Goal: Task Accomplishment & Management: Use online tool/utility

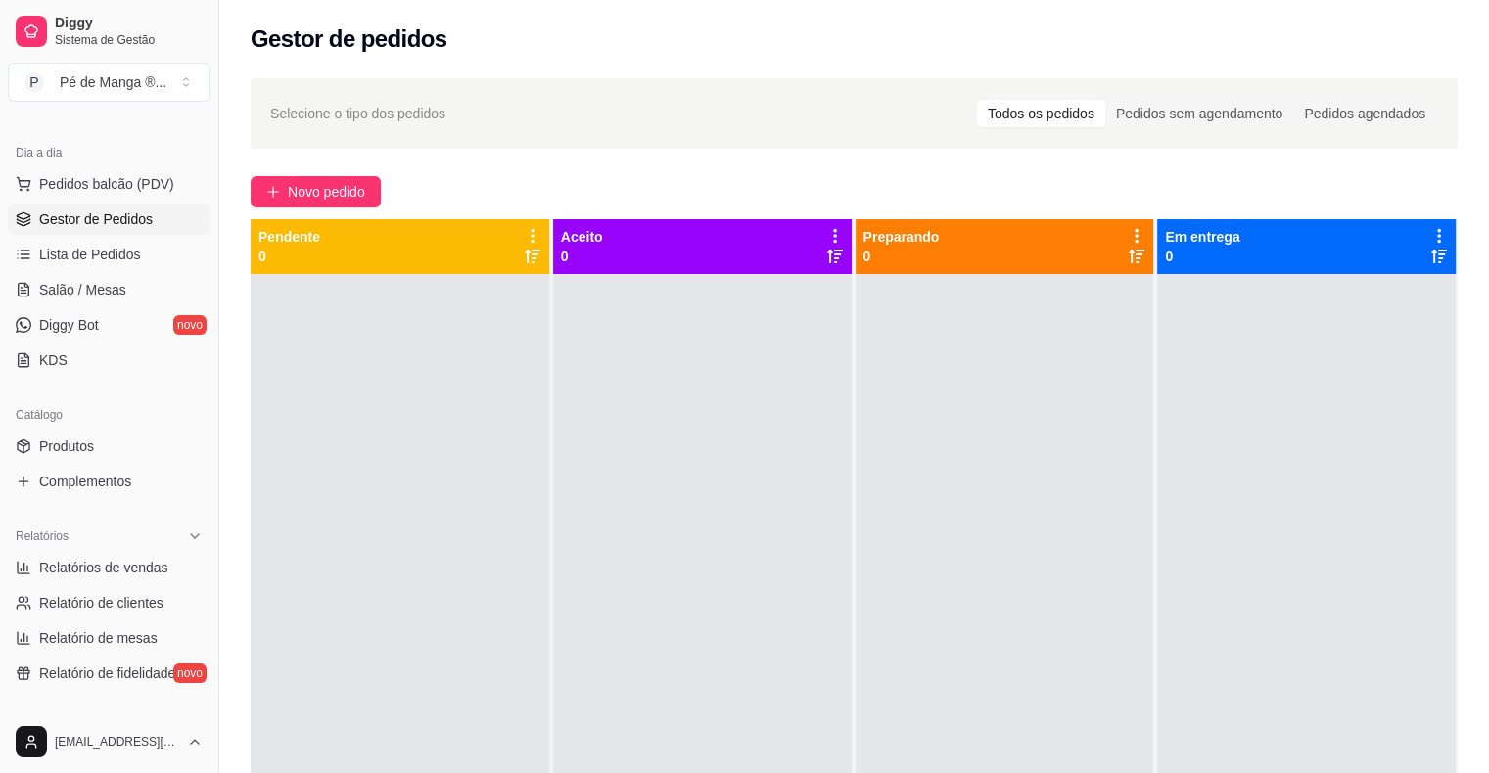
scroll to position [196, 0]
click at [107, 569] on span "Relatórios de vendas" at bounding box center [103, 567] width 129 height 20
select select "ALL"
select select "0"
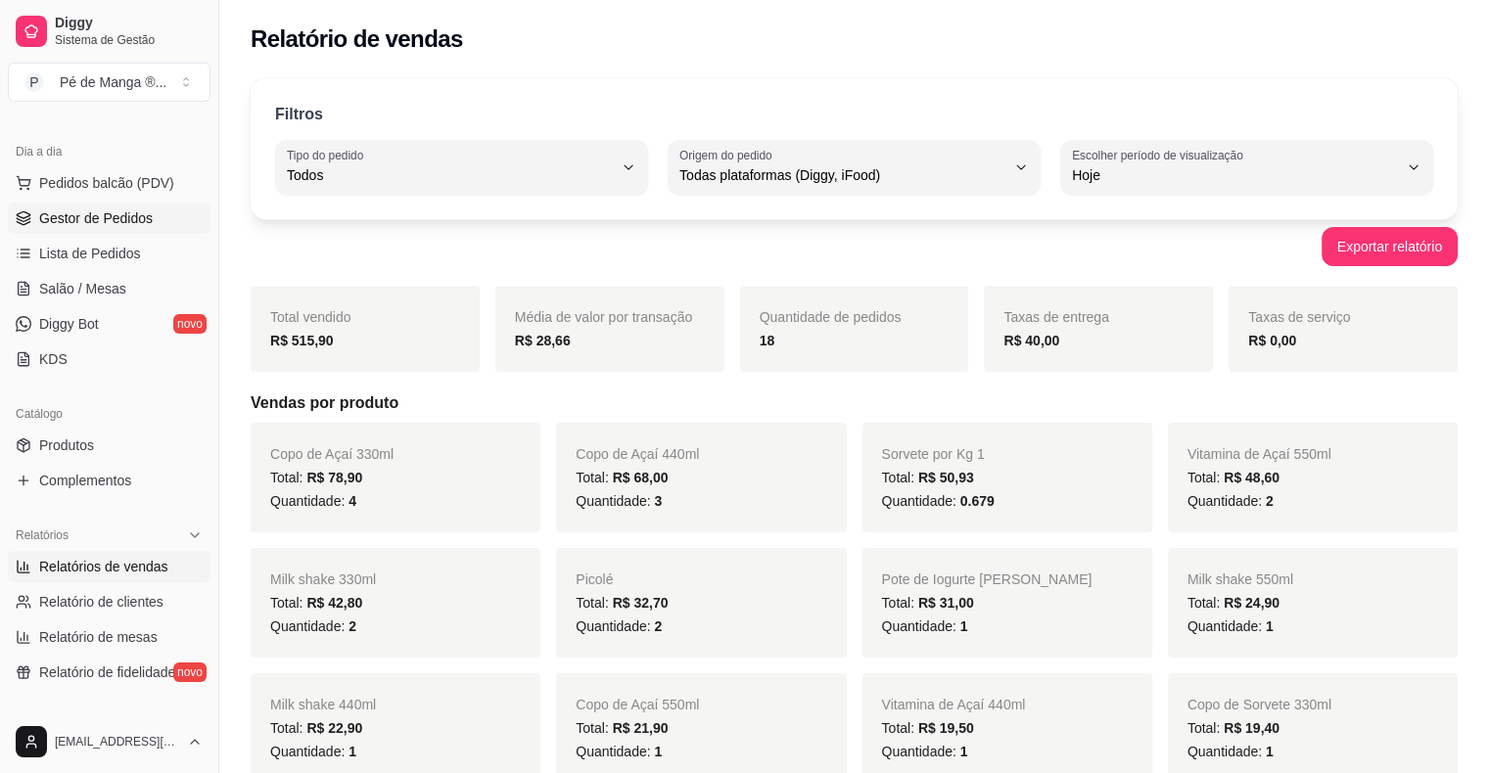
click at [71, 217] on span "Gestor de Pedidos" at bounding box center [96, 218] width 114 height 20
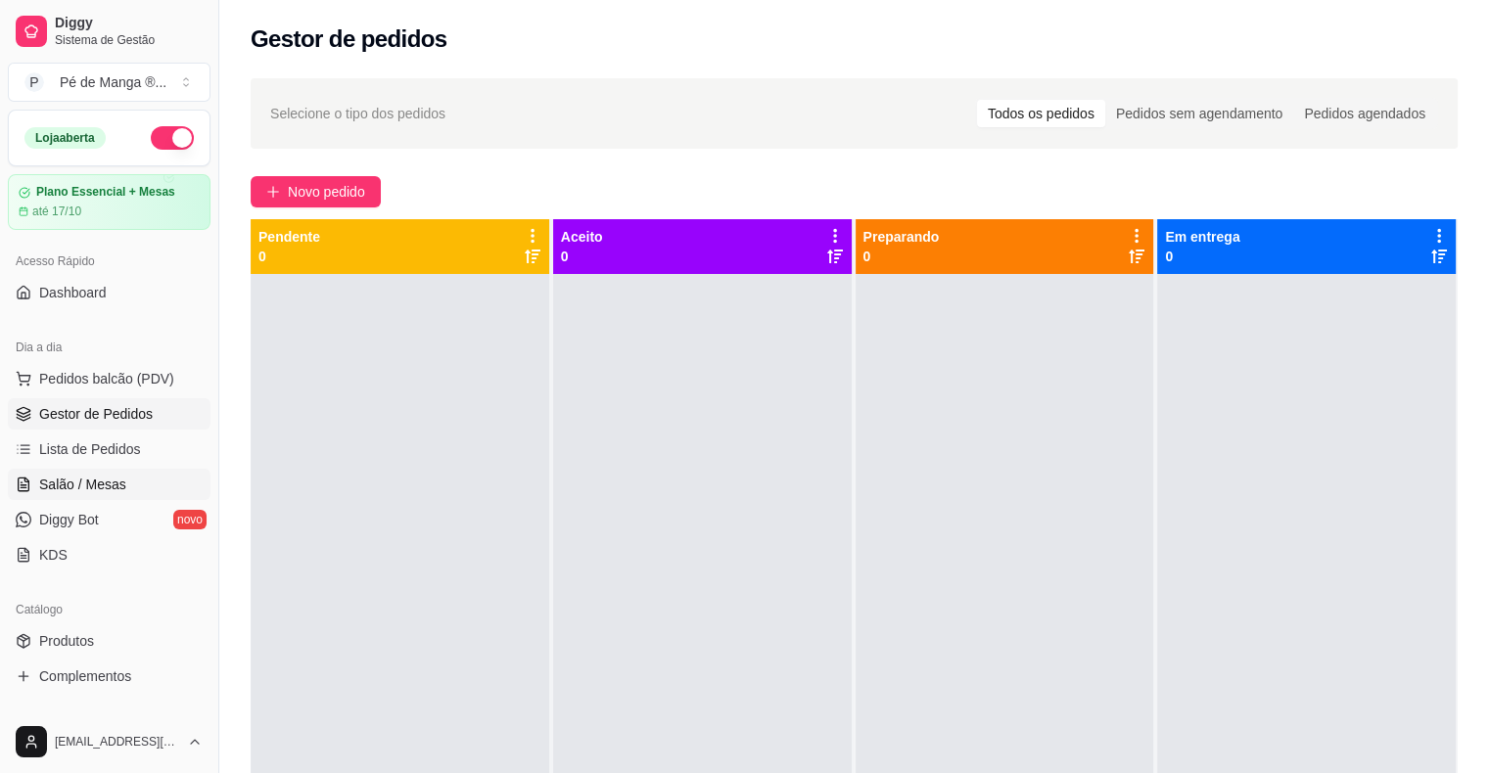
click at [87, 487] on span "Salão / Mesas" at bounding box center [82, 485] width 87 height 20
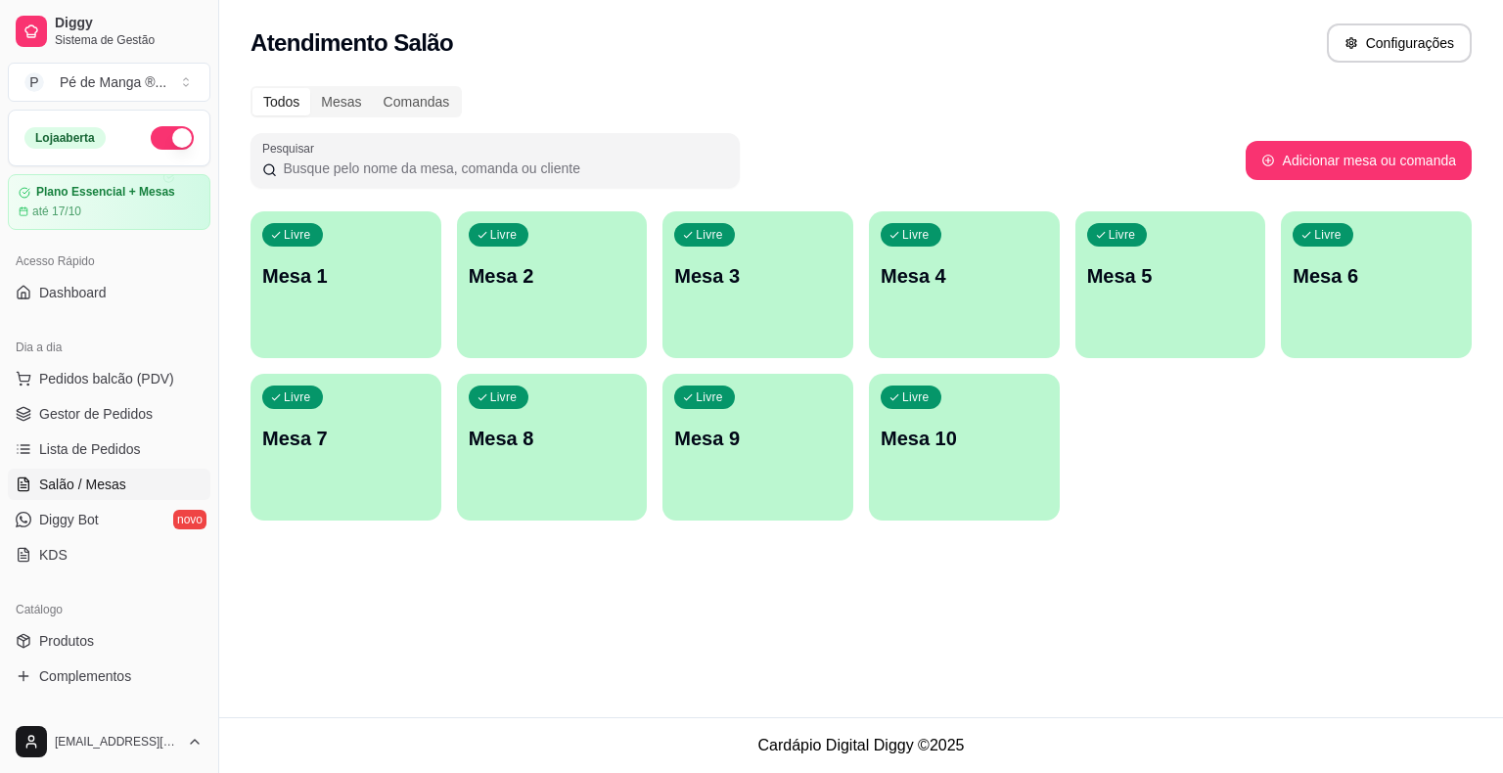
click at [401, 278] on p "Mesa 1" at bounding box center [345, 275] width 167 height 27
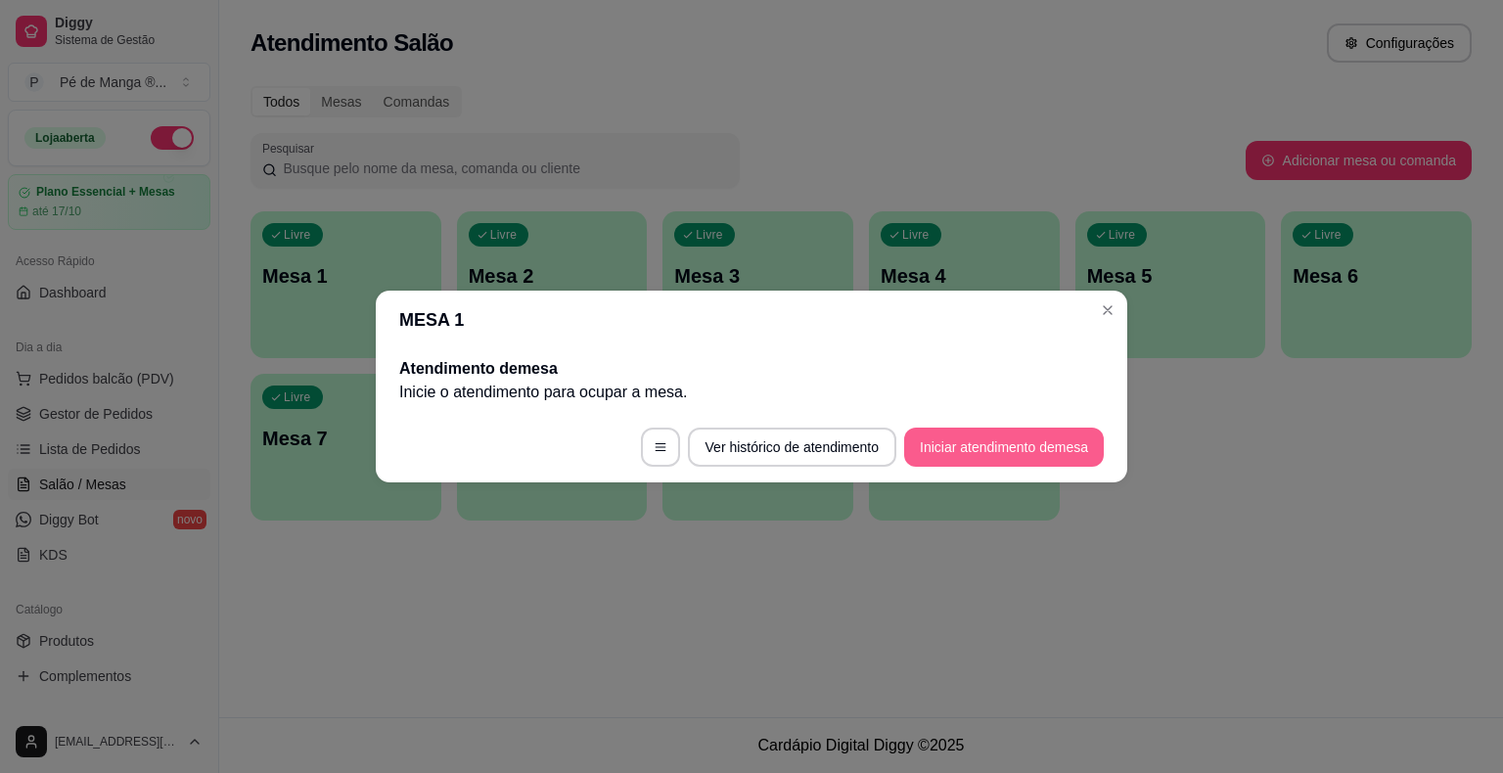
click at [923, 440] on button "Iniciar atendimento de mesa" at bounding box center [1004, 447] width 200 height 39
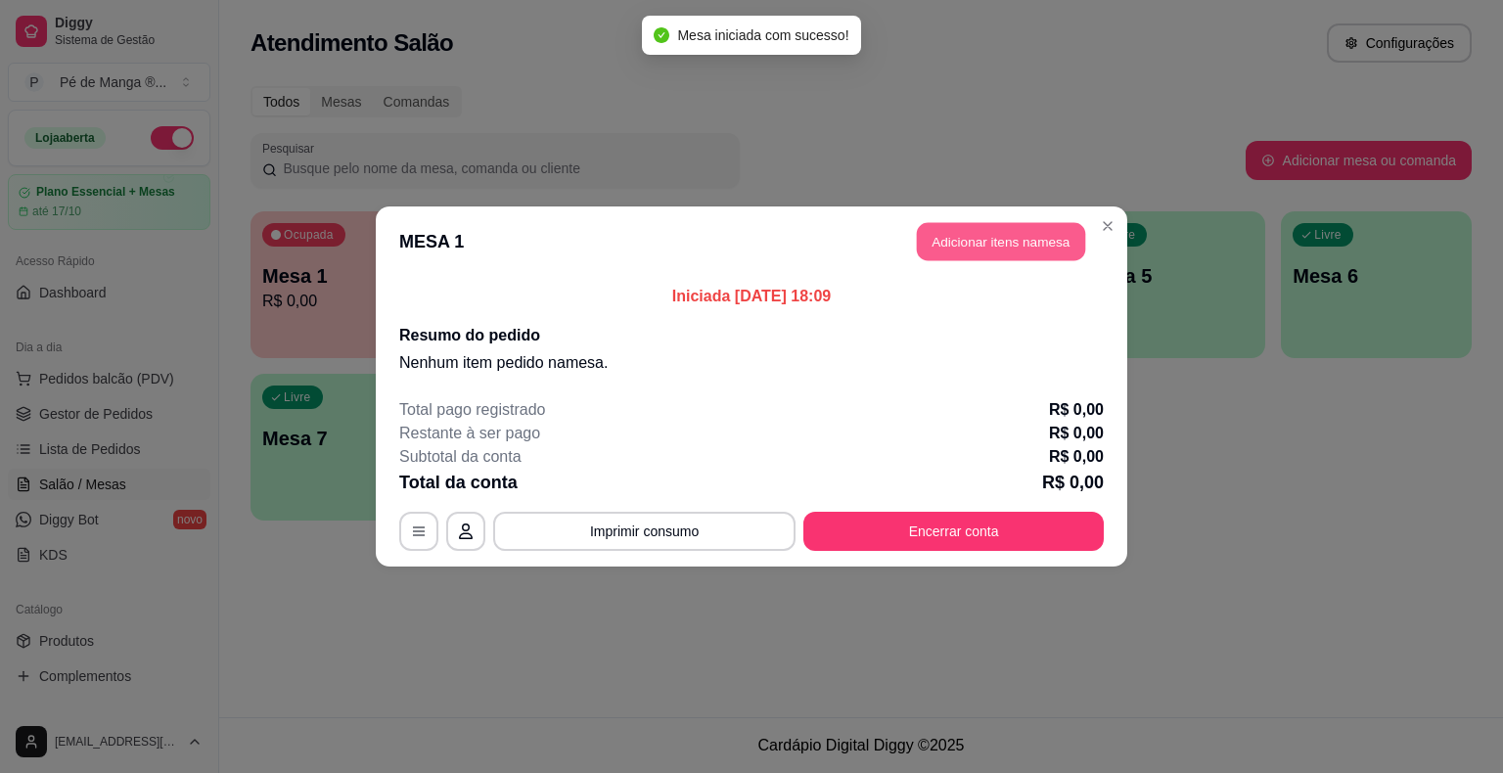
click at [1035, 251] on button "Adicionar itens na mesa" at bounding box center [1001, 242] width 168 height 38
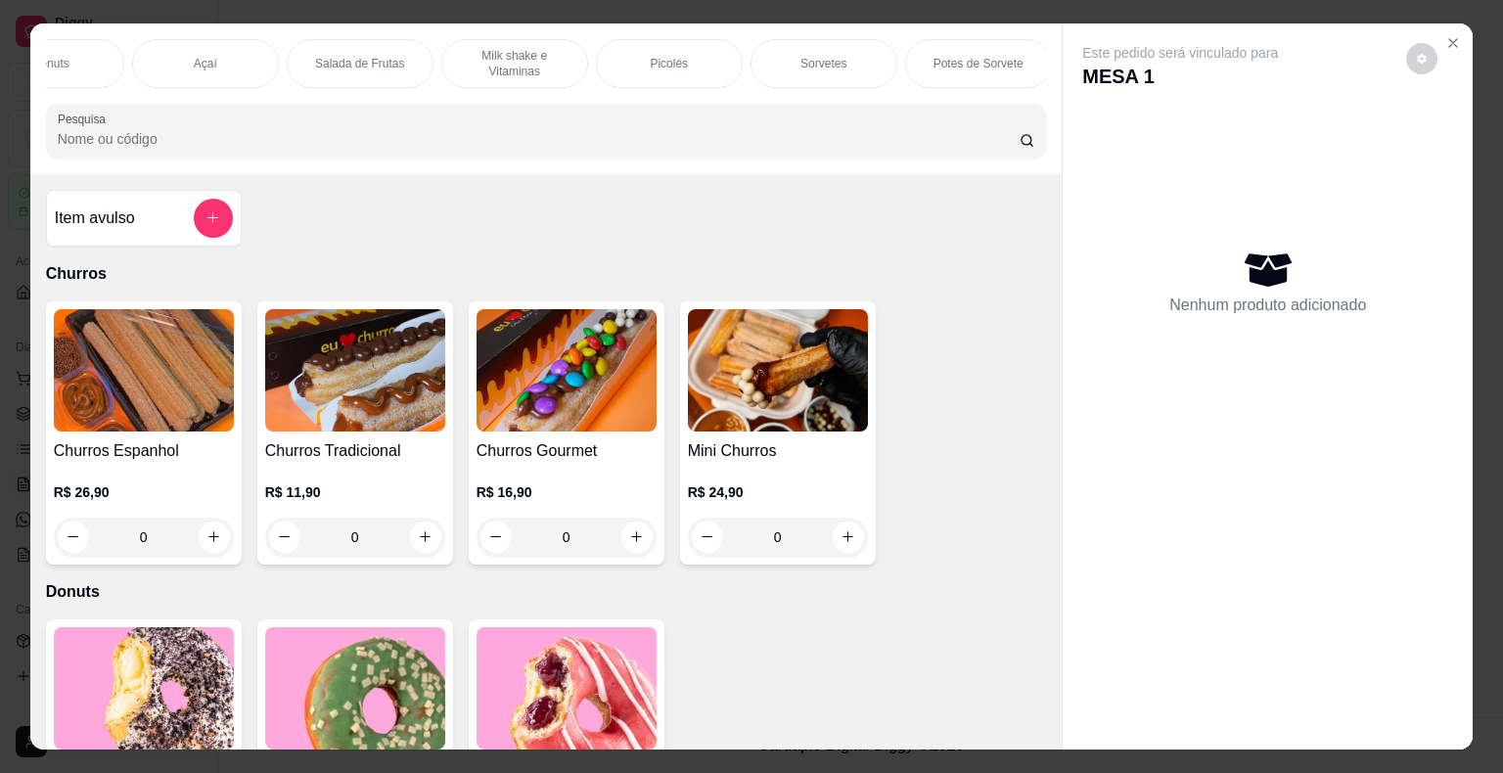
scroll to position [0, 345]
click at [562, 59] on div "Picolés" at bounding box center [547, 63] width 147 height 49
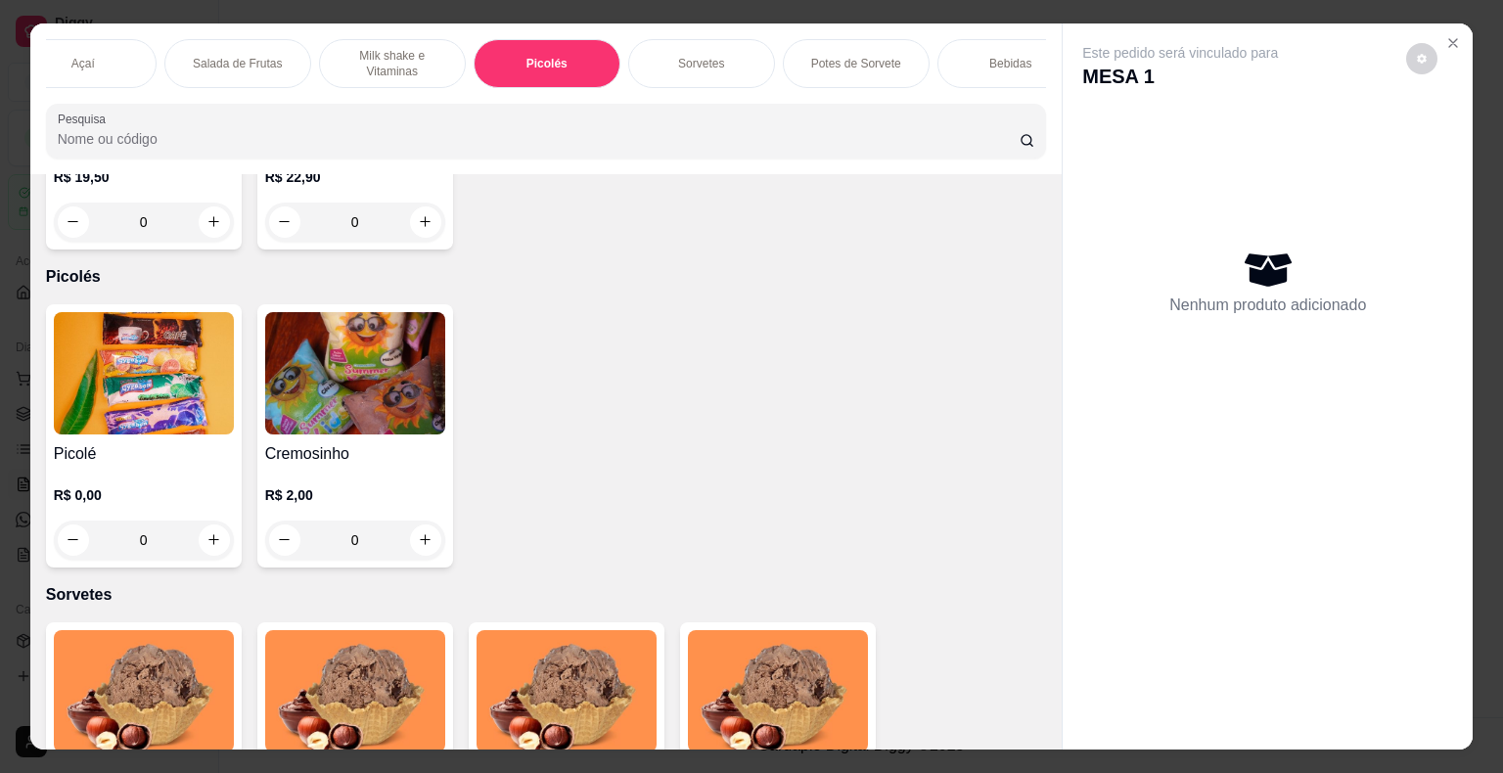
scroll to position [2153, 0]
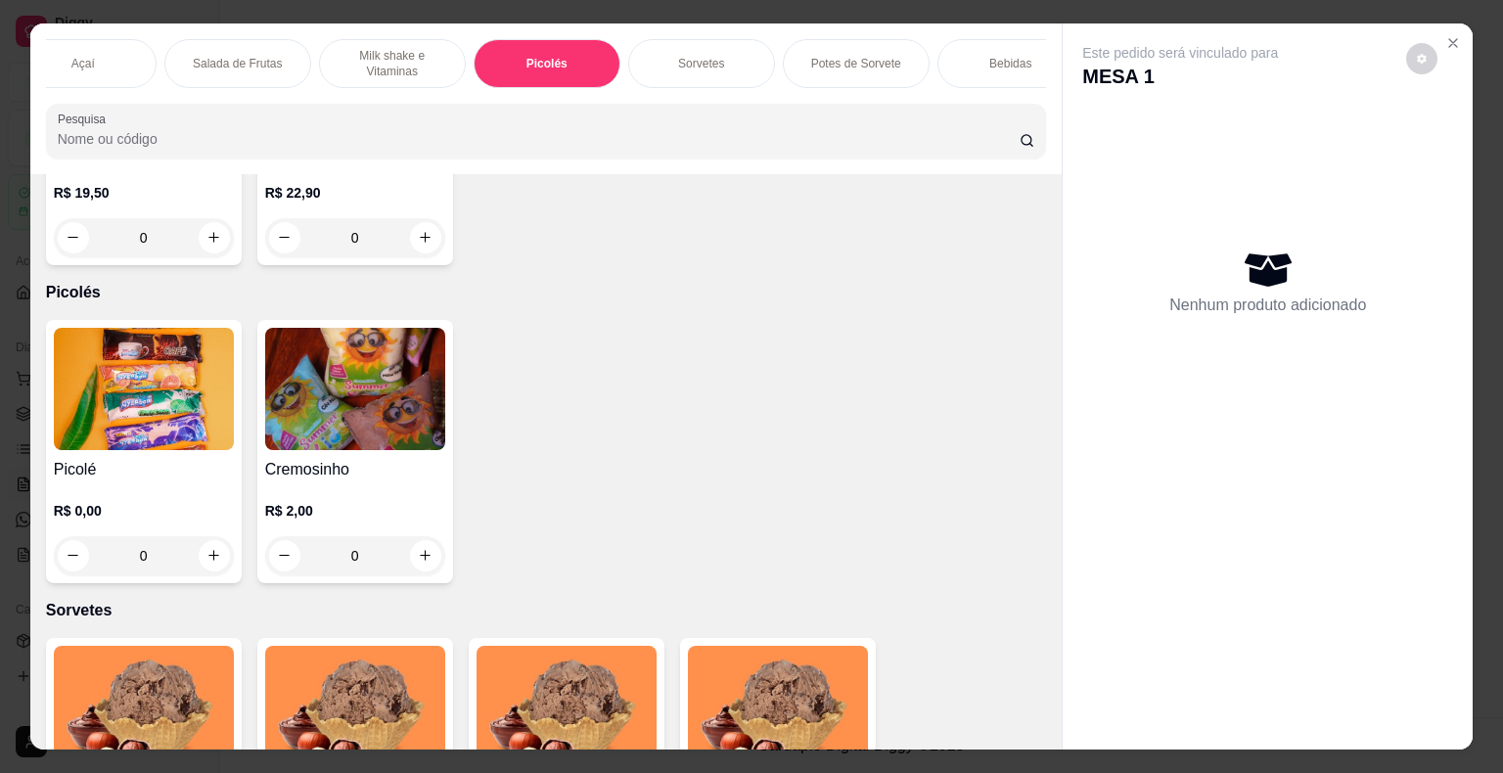
click at [30, 444] on div "Item avulso Churros Churros Espanhol R$ 26,90 0 Churros Tradicional R$ 11,90 0 …" at bounding box center [546, 462] width 1032 height 576
click at [174, 408] on img at bounding box center [144, 389] width 180 height 122
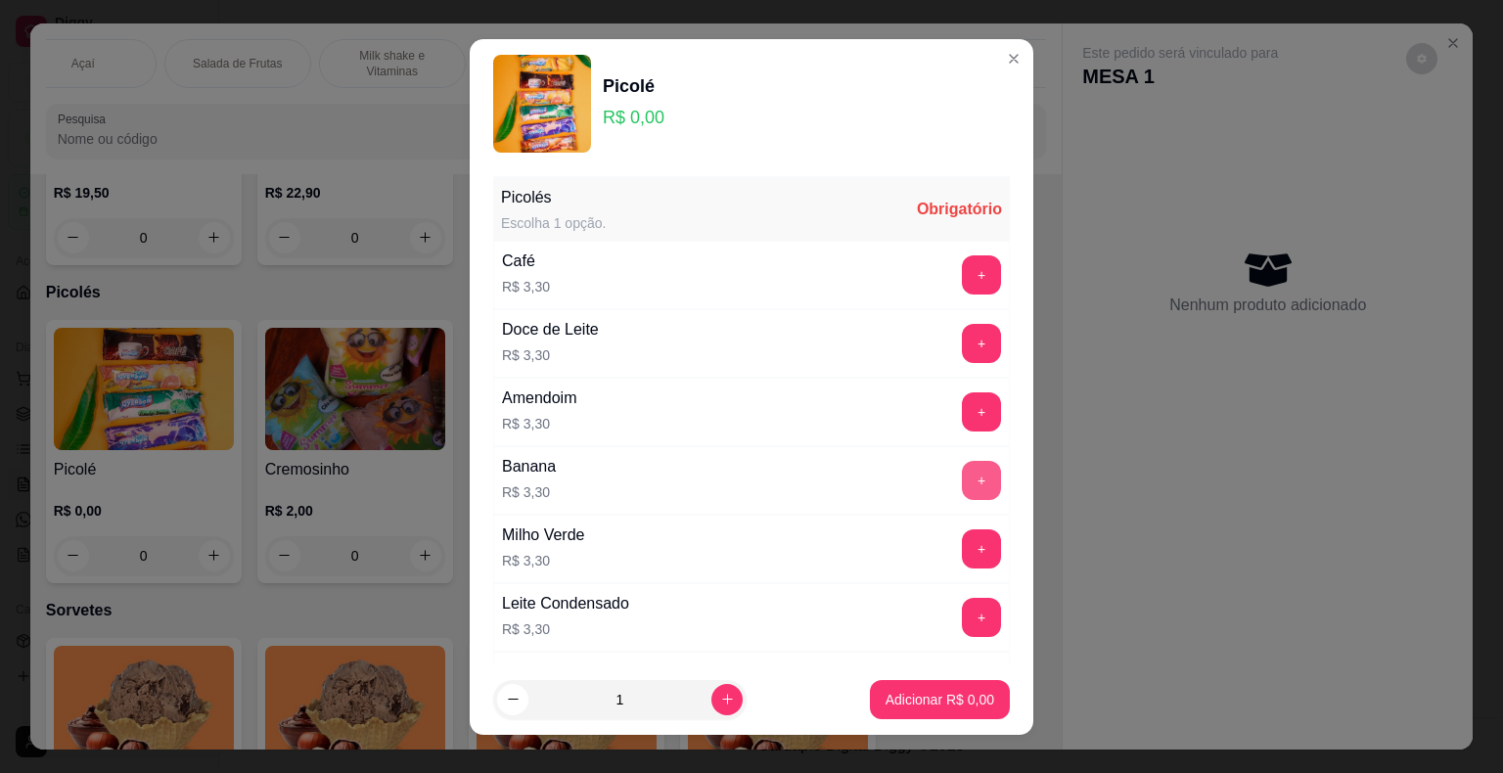
click at [962, 480] on button "+" at bounding box center [981, 480] width 39 height 39
click at [968, 691] on p "Adicionar R$ 3,30" at bounding box center [940, 700] width 109 height 20
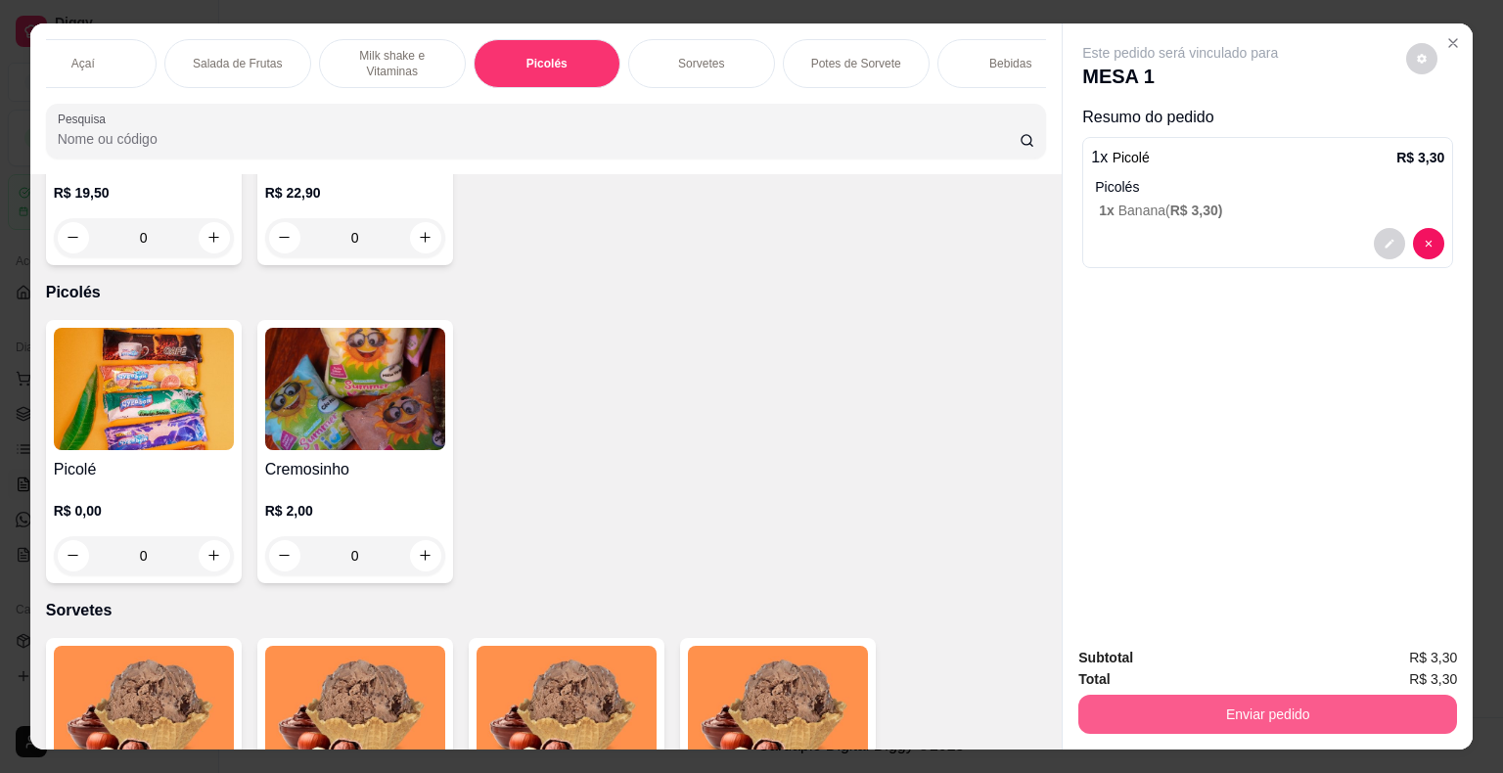
click at [1144, 703] on button "Enviar pedido" at bounding box center [1267, 714] width 379 height 39
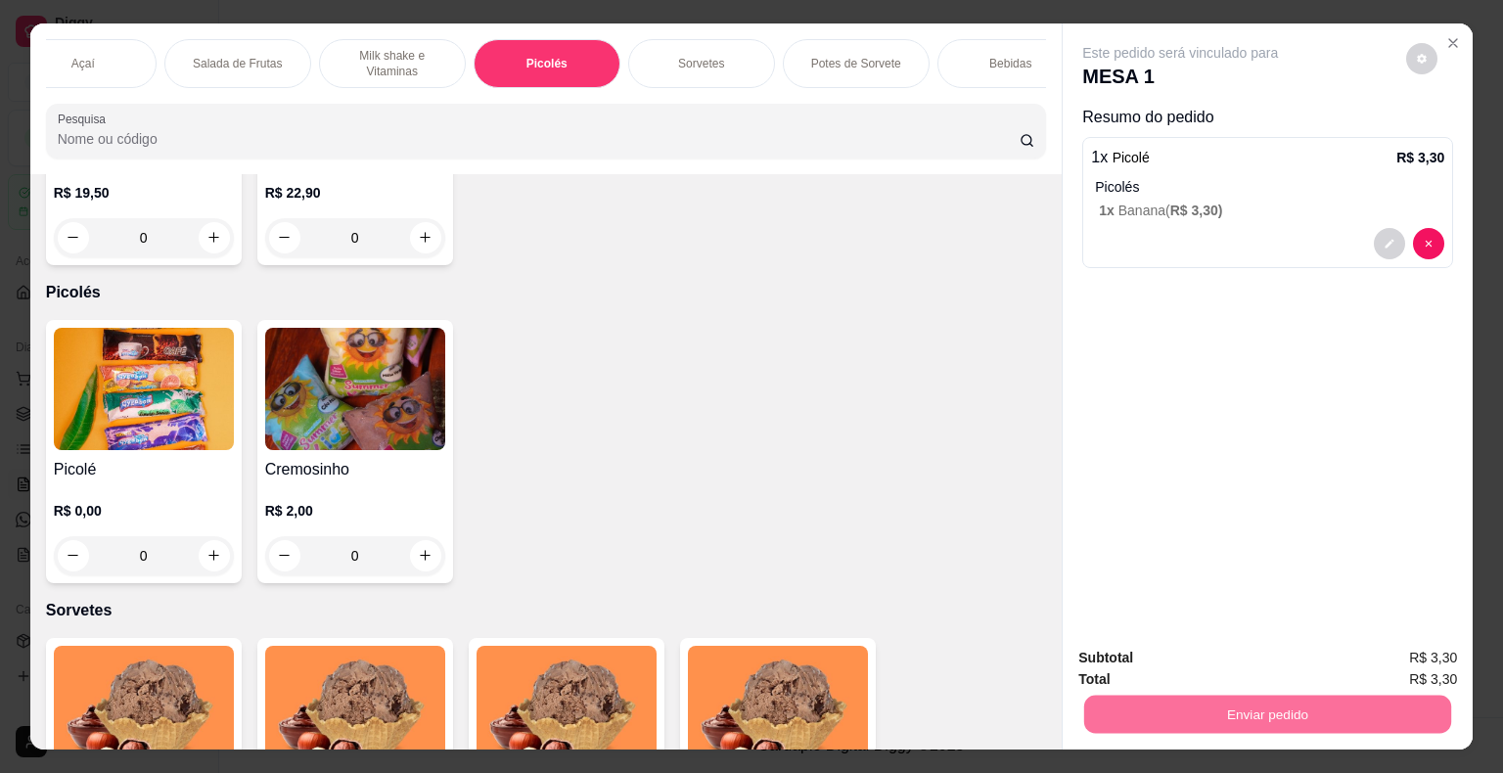
click at [1164, 665] on button "Não registrar e enviar pedido" at bounding box center [1203, 659] width 204 height 37
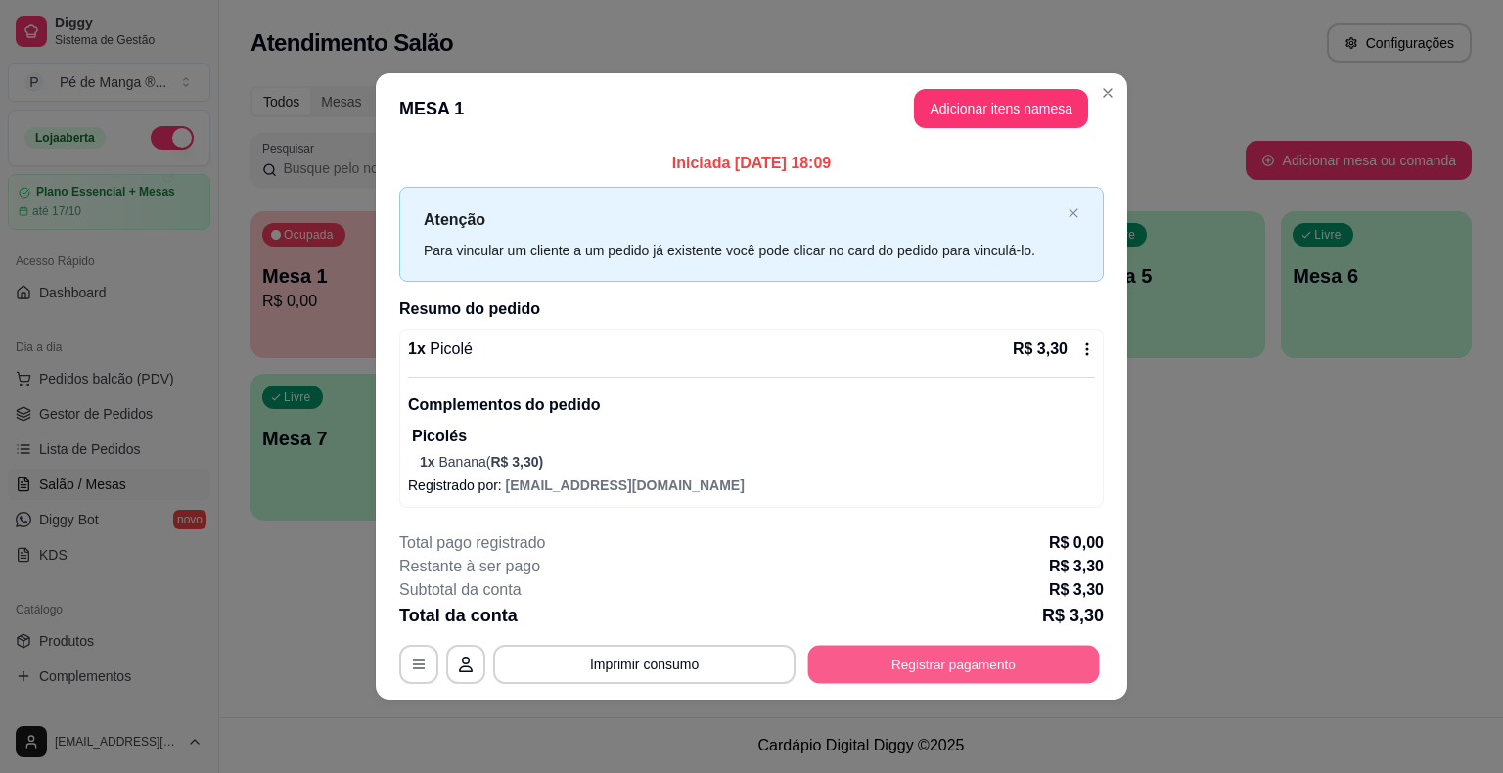
click at [898, 664] on button "Registrar pagamento" at bounding box center [954, 665] width 292 height 38
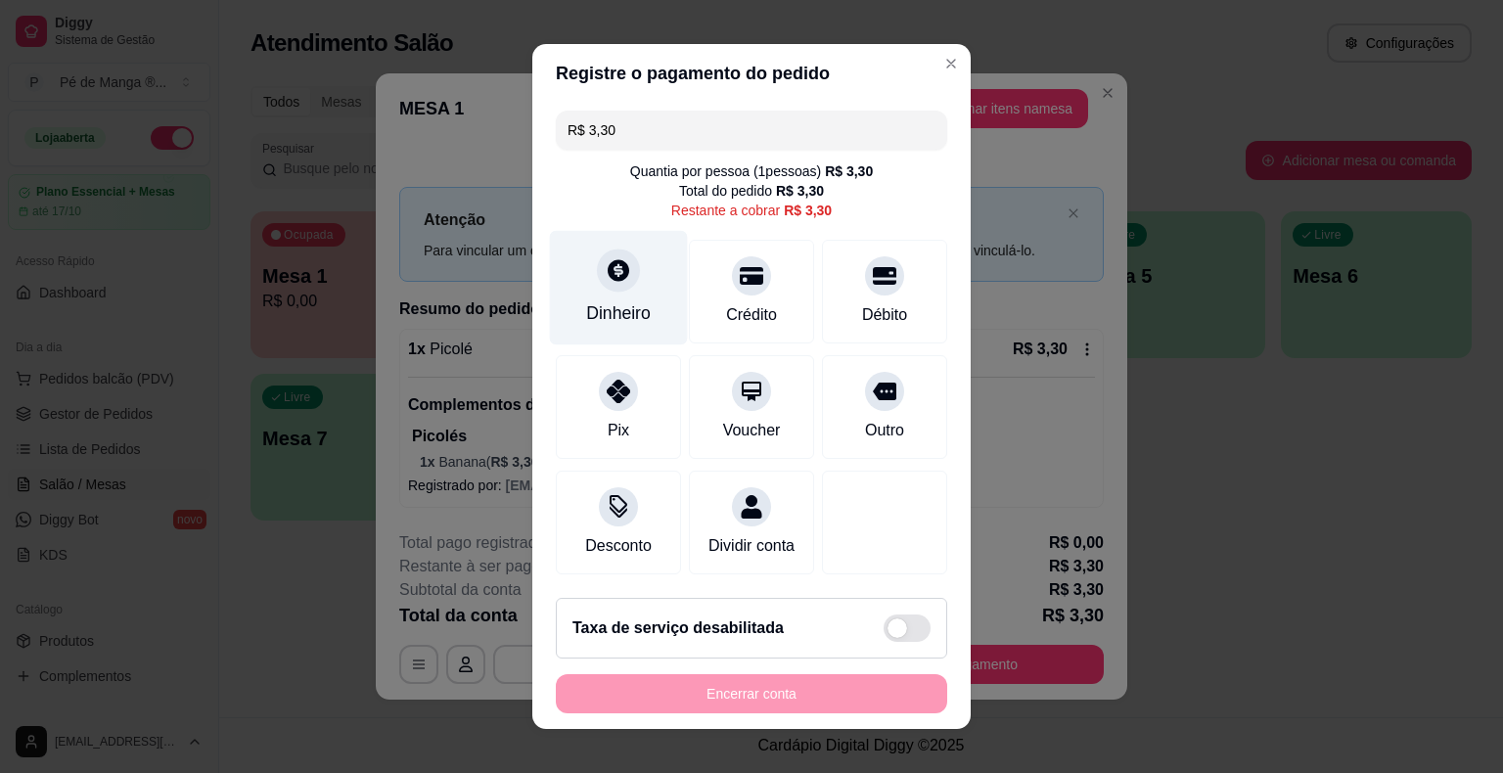
click at [631, 323] on div "Dinheiro" at bounding box center [618, 312] width 65 height 25
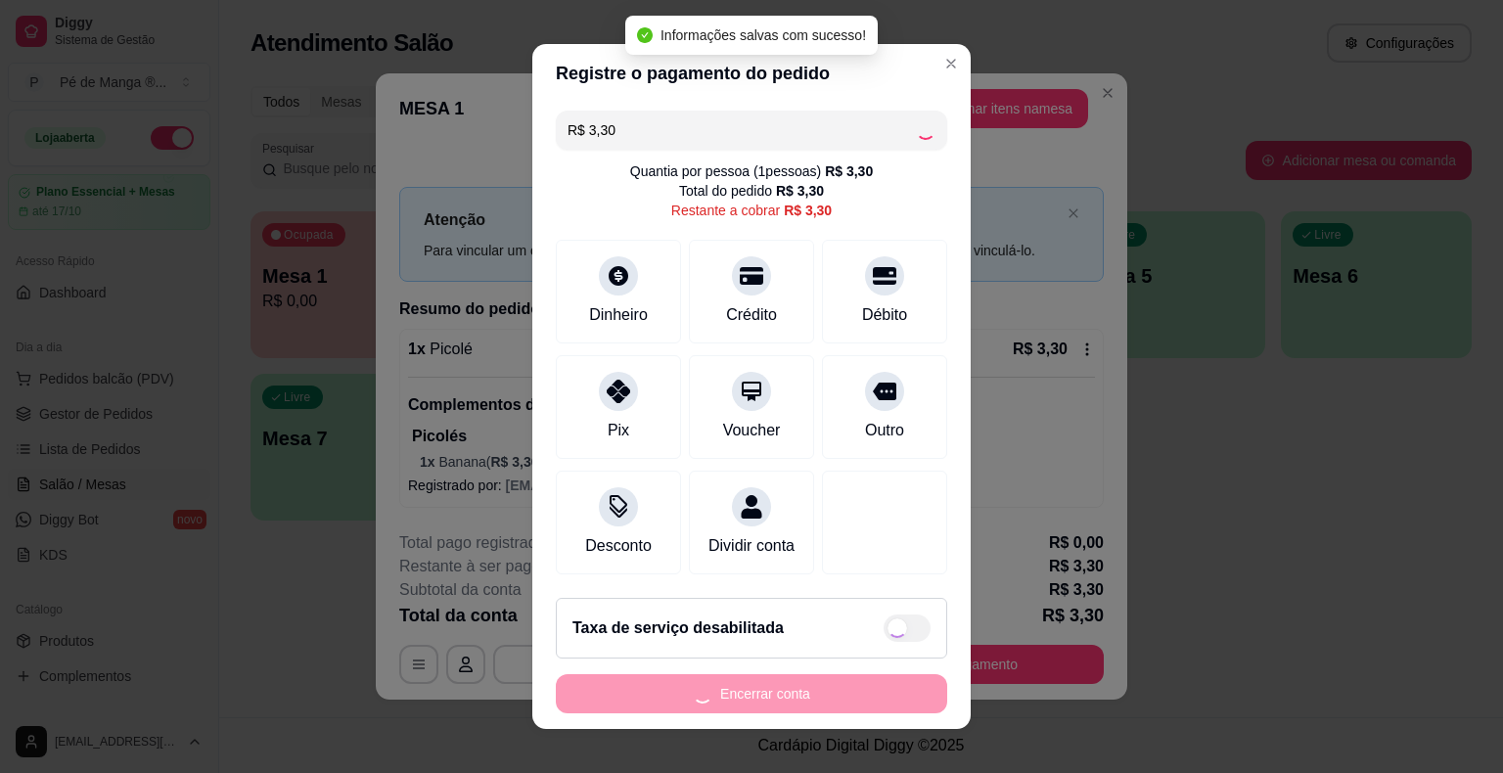
type input "R$ 0,00"
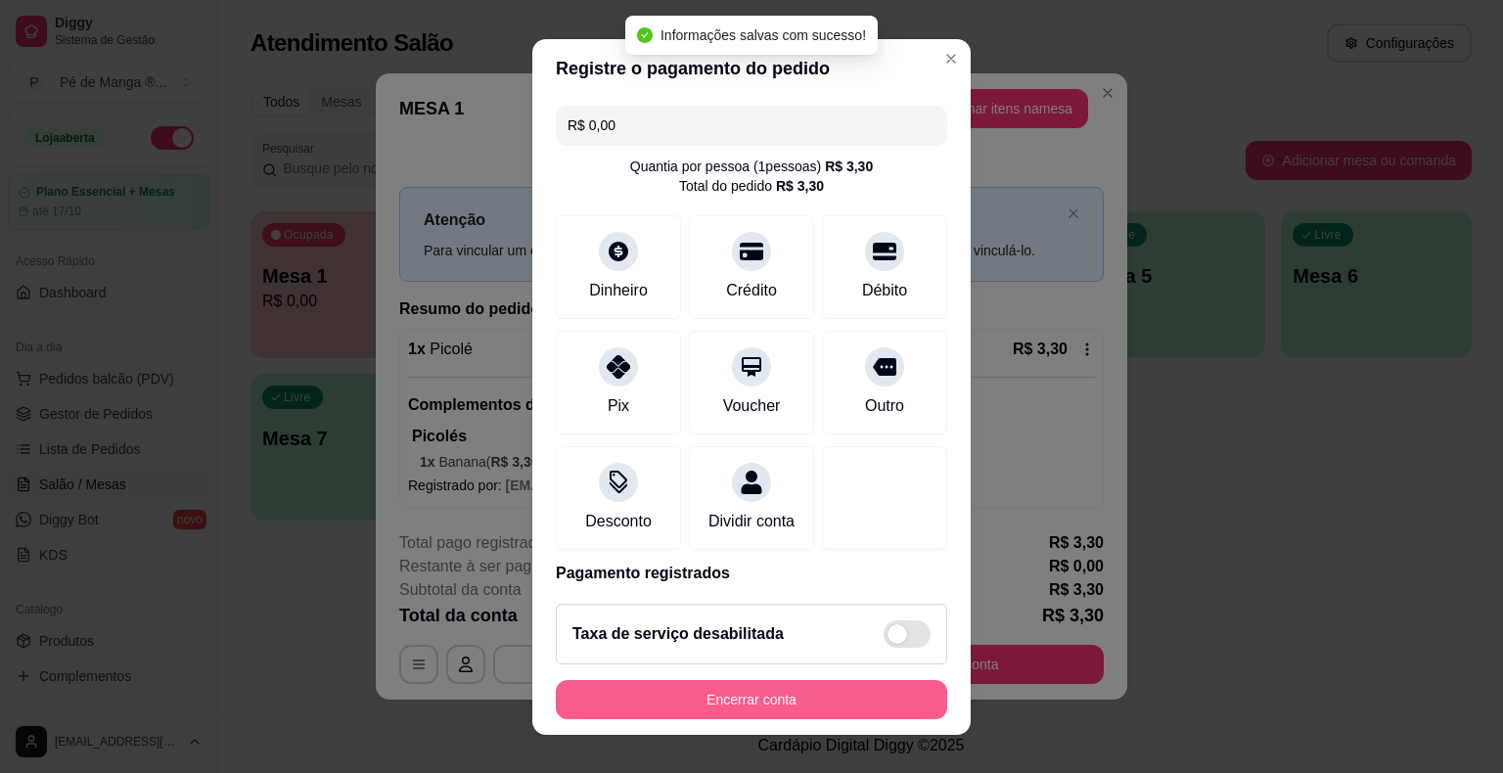
click at [799, 690] on button "Encerrar conta" at bounding box center [751, 699] width 391 height 39
